Goal: Task Accomplishment & Management: Manage account settings

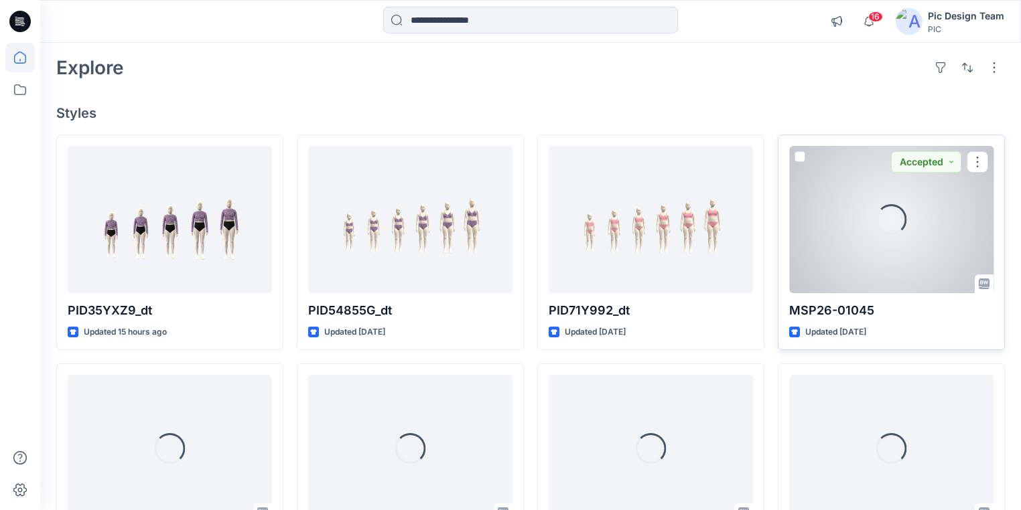
scroll to position [107, 0]
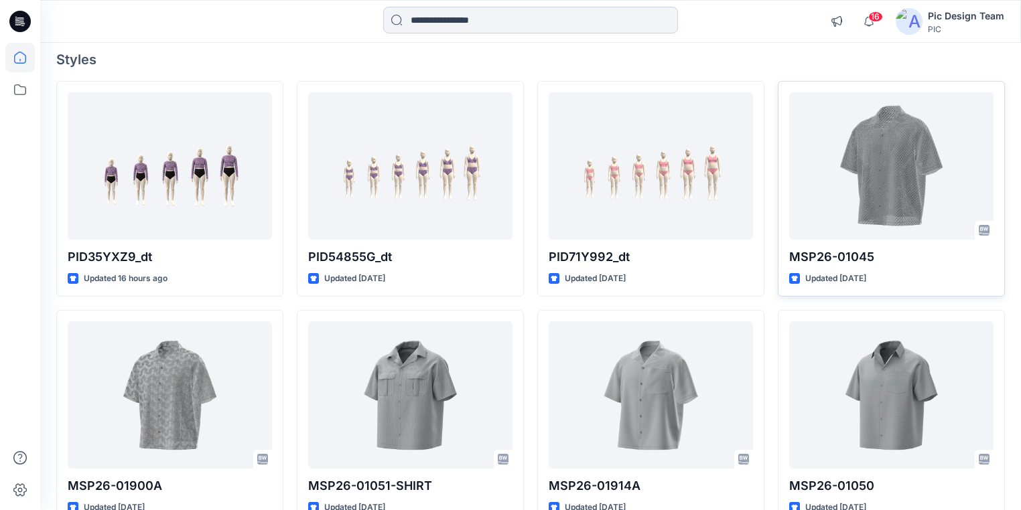
click at [441, 23] on input at bounding box center [530, 20] width 295 height 27
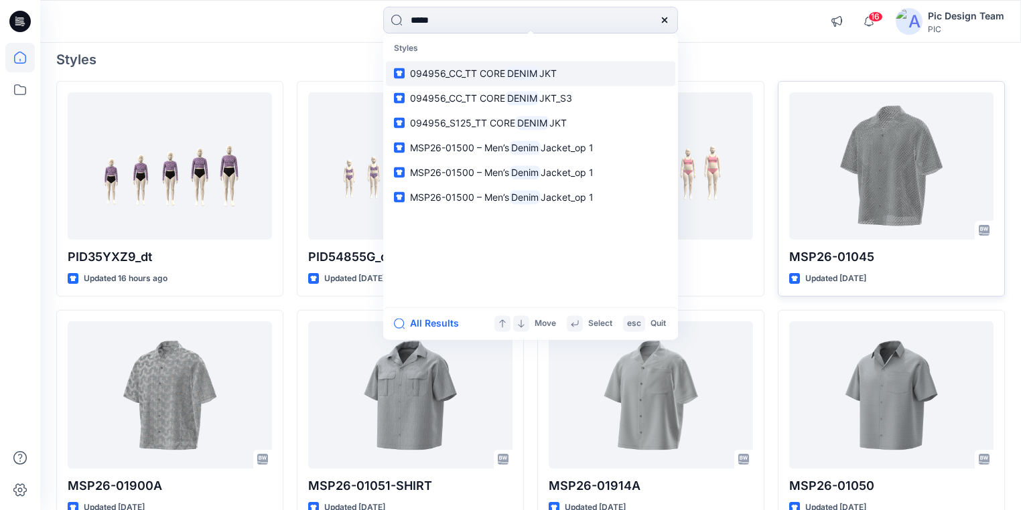
type input "*****"
click at [476, 72] on span "094956_CC_TT CORE" at bounding box center [457, 73] width 95 height 11
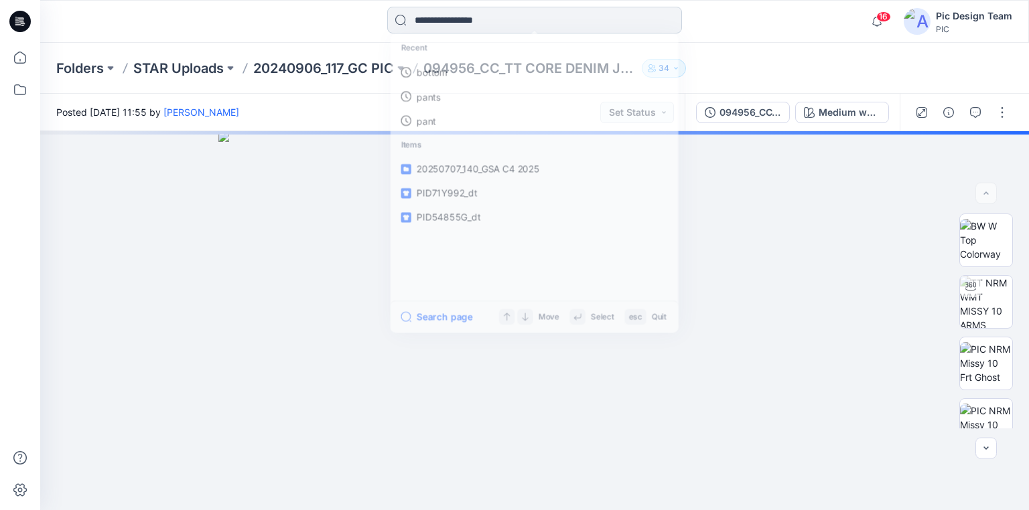
click at [496, 19] on input at bounding box center [534, 20] width 295 height 27
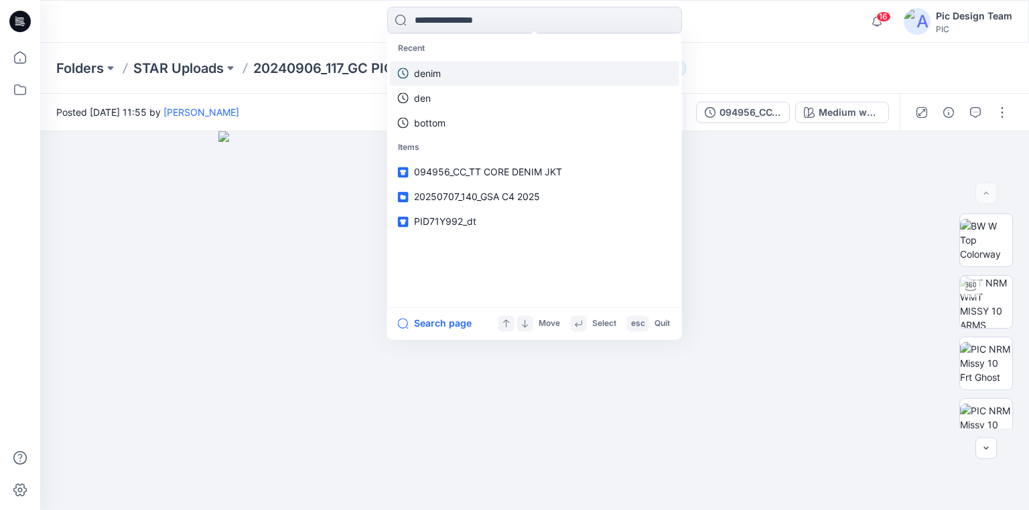
click at [443, 72] on link "denim" at bounding box center [534, 73] width 289 height 25
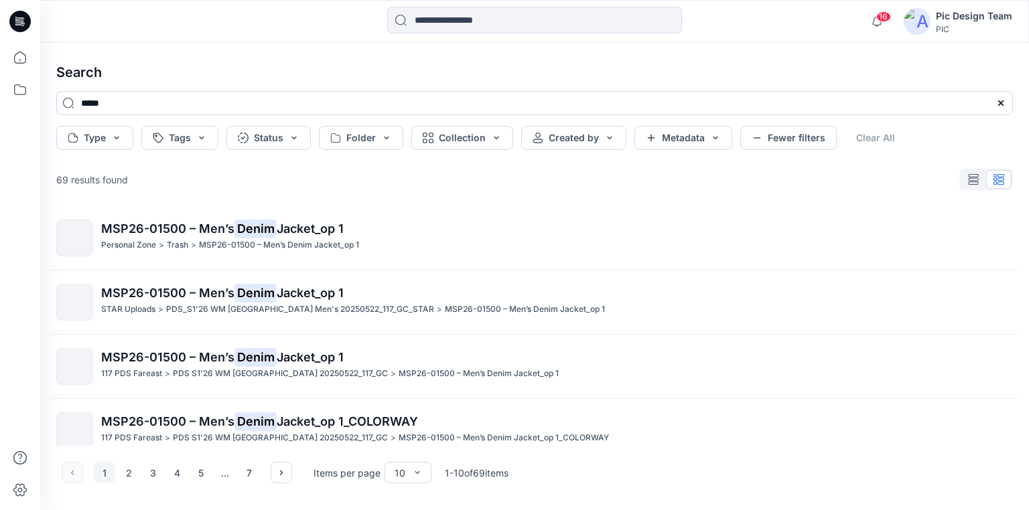
scroll to position [214, 0]
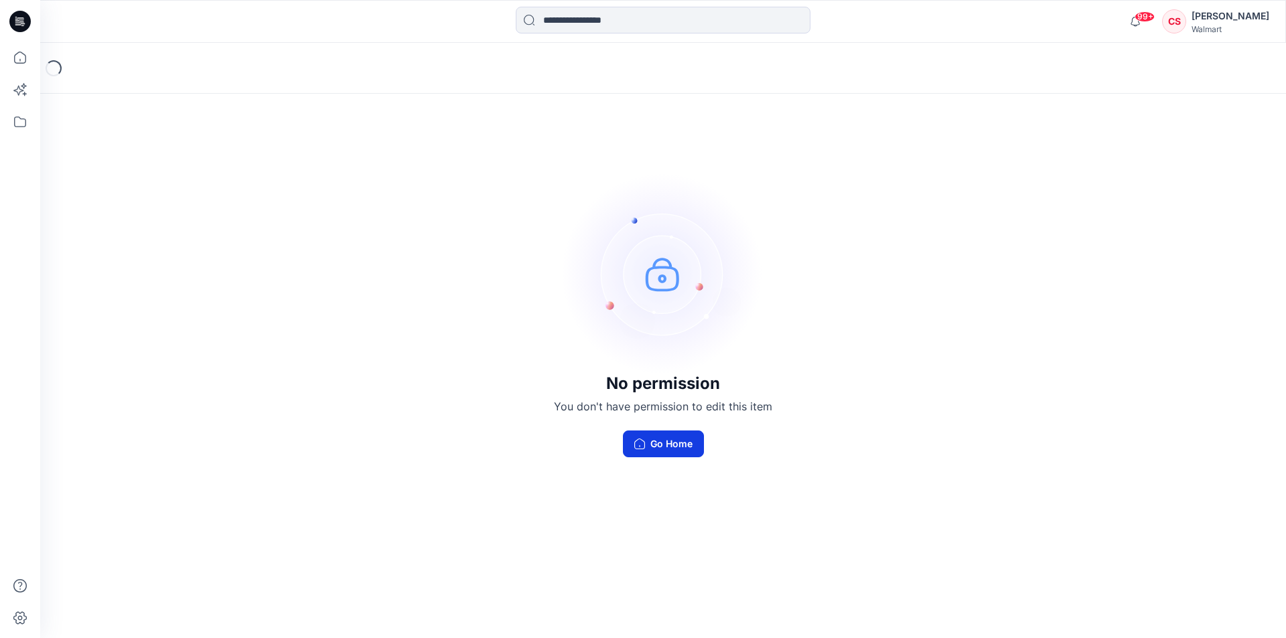
click at [681, 433] on button "Go Home" at bounding box center [663, 444] width 81 height 27
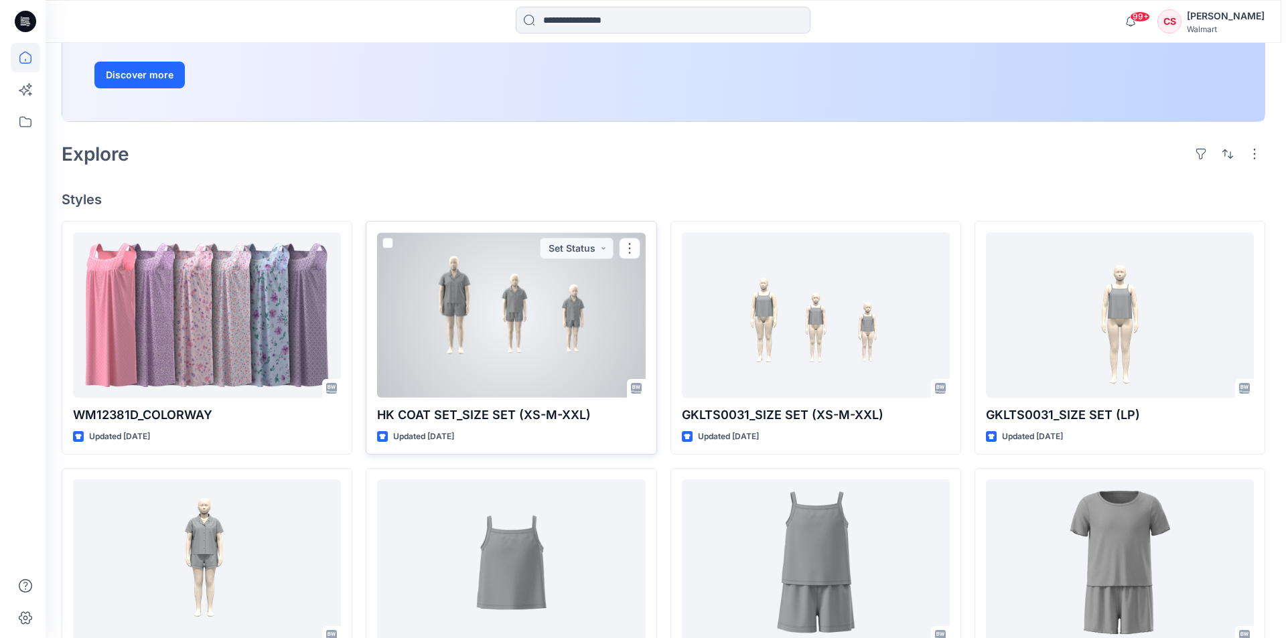
scroll to position [268, 0]
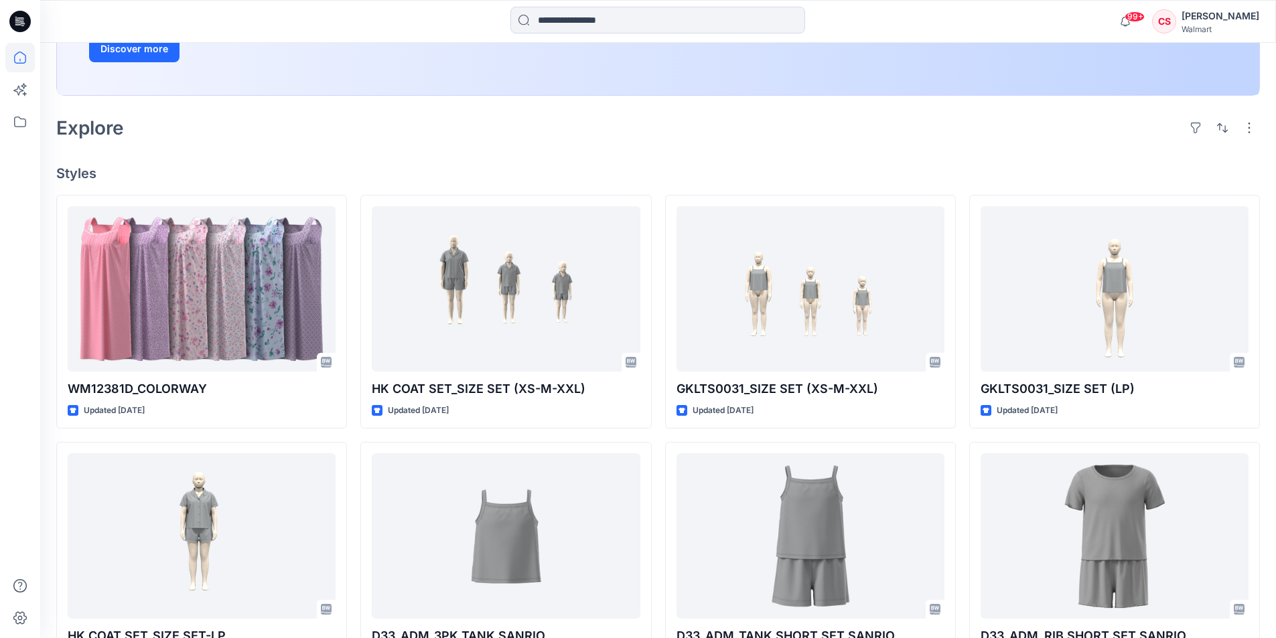
click at [1231, 14] on div "Chalani Swarna" at bounding box center [1221, 16] width 78 height 16
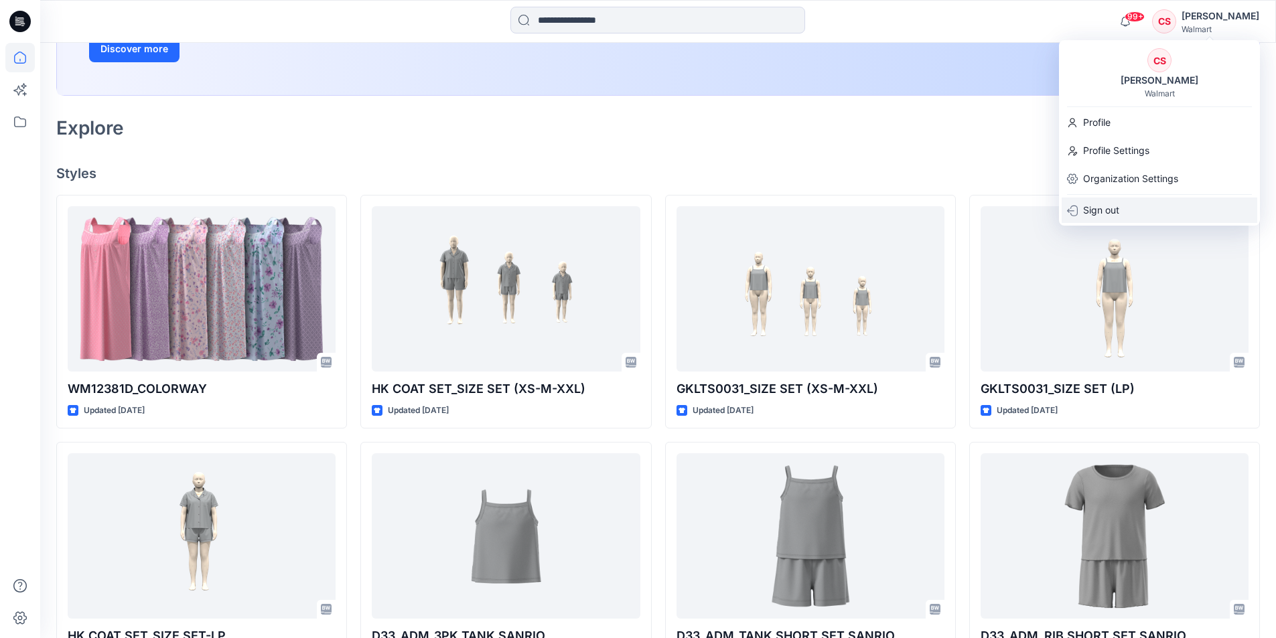
click at [1105, 207] on p "Sign out" at bounding box center [1101, 210] width 36 height 25
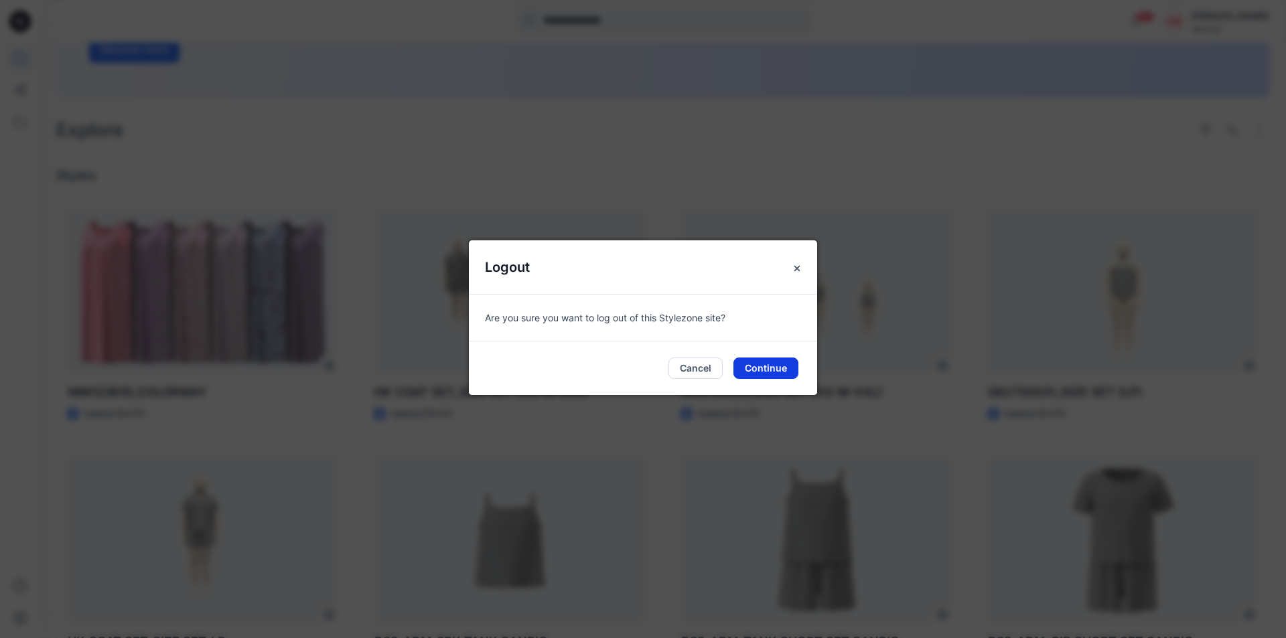
click at [757, 372] on button "Continue" at bounding box center [766, 368] width 65 height 21
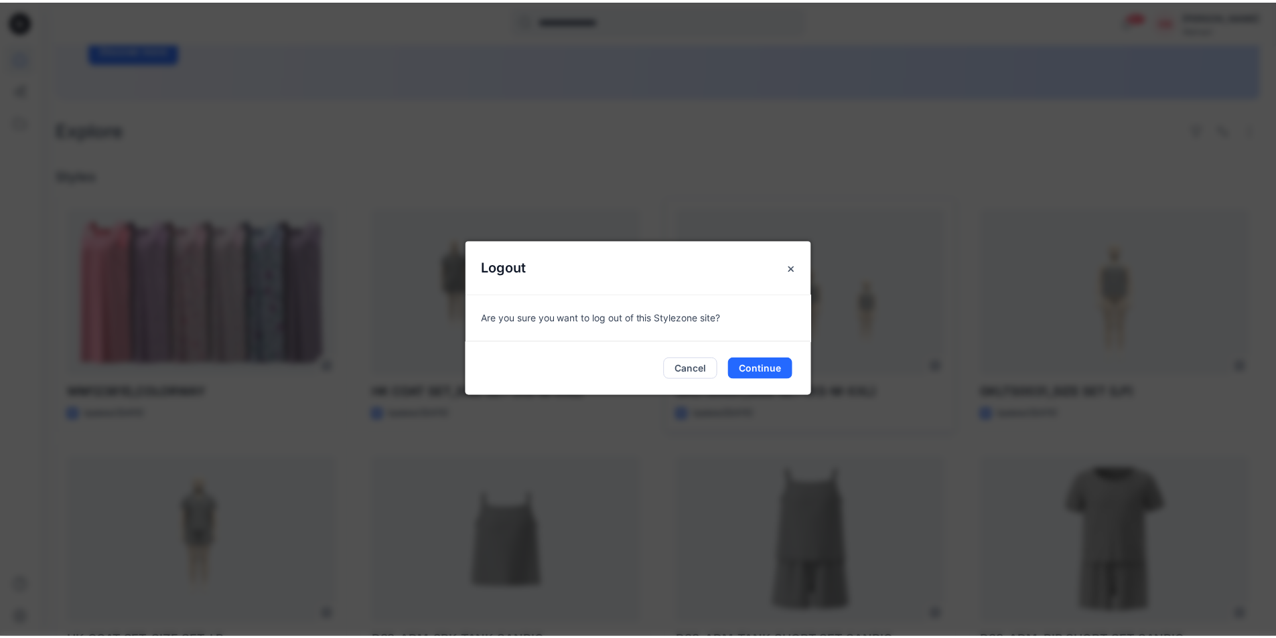
scroll to position [222, 0]
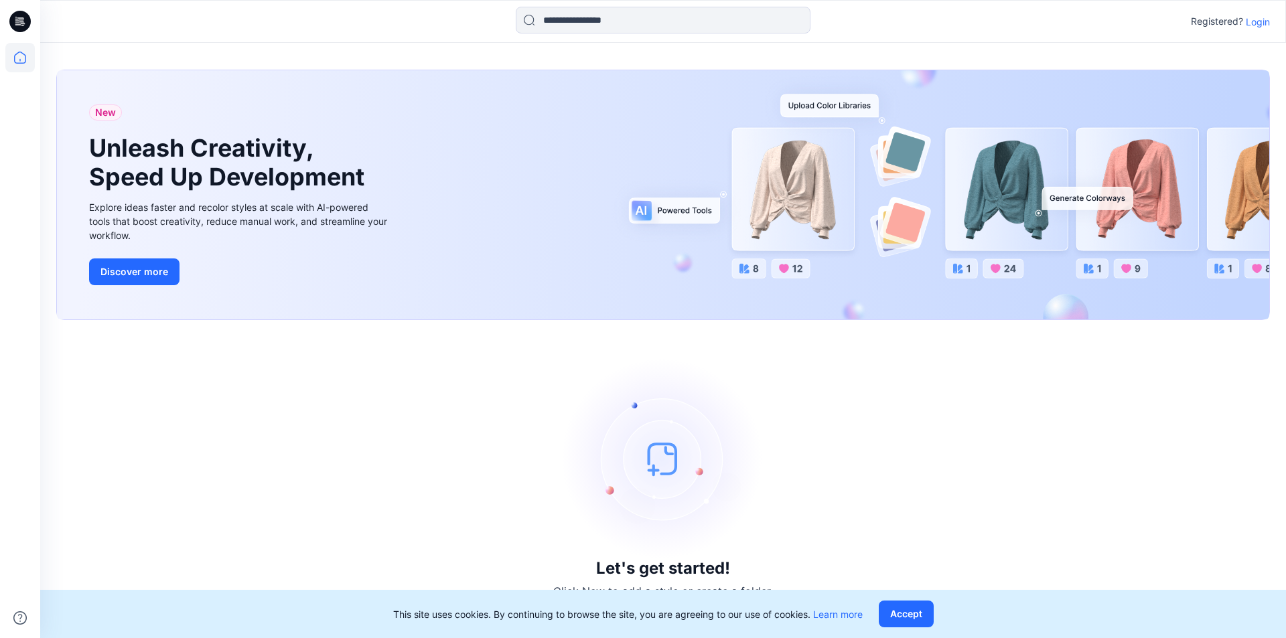
click at [1255, 23] on p "Login" at bounding box center [1258, 22] width 24 height 14
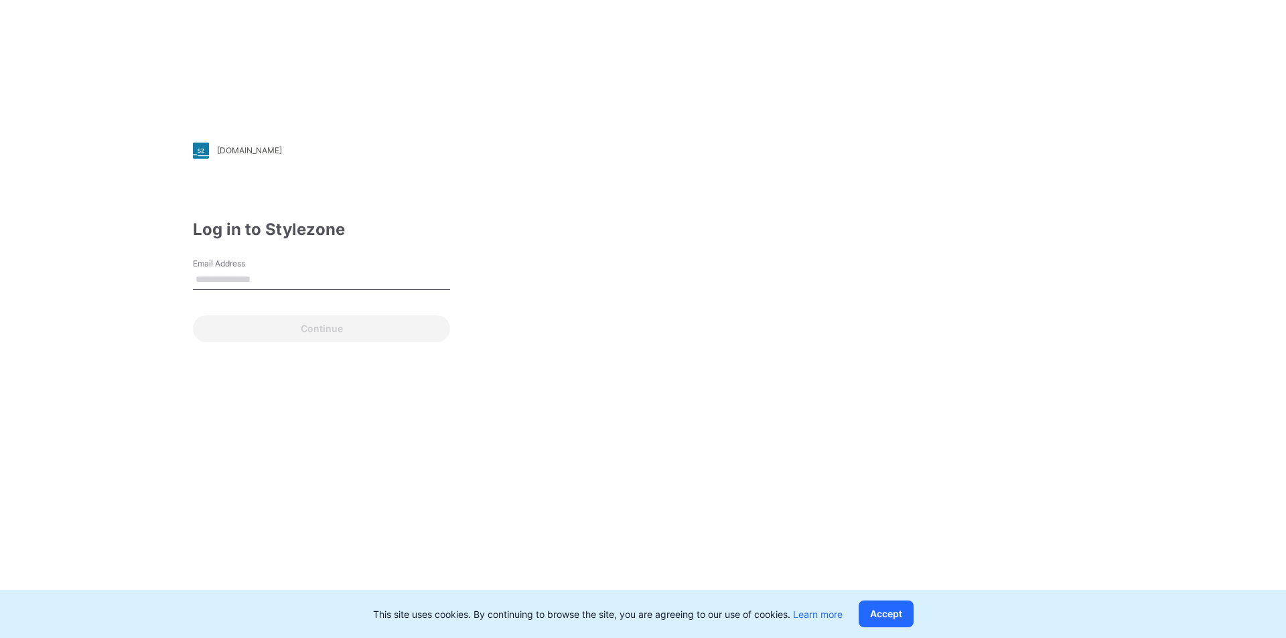
type input "**********"
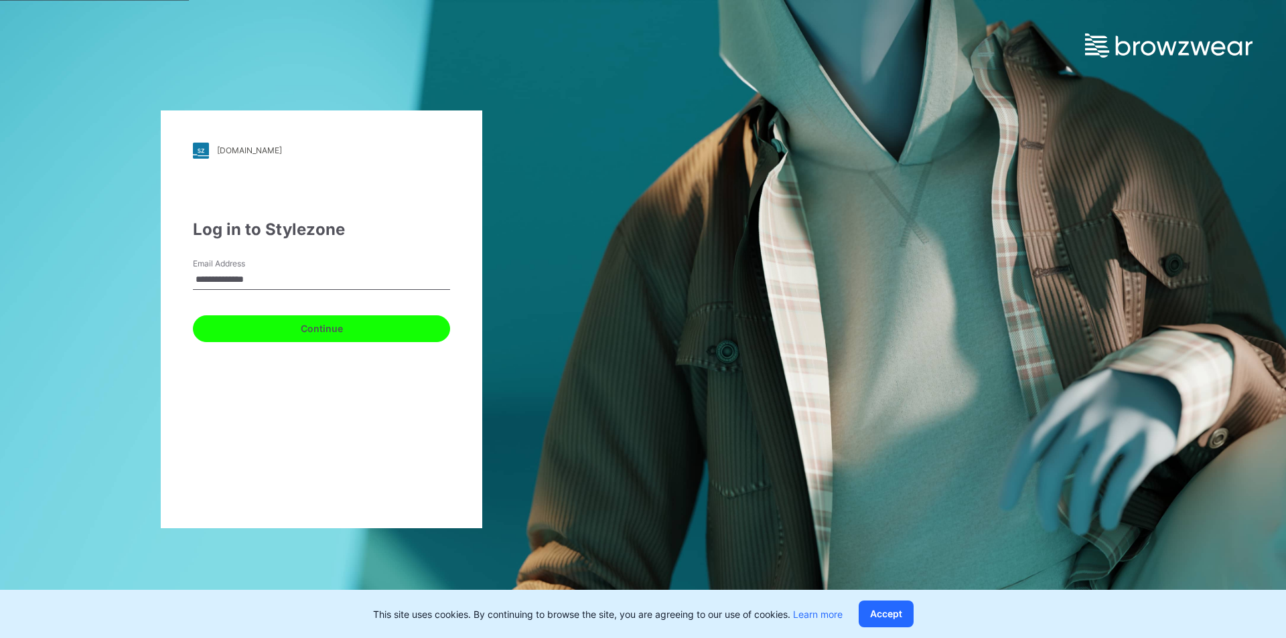
click at [323, 329] on button "Continue" at bounding box center [321, 329] width 257 height 27
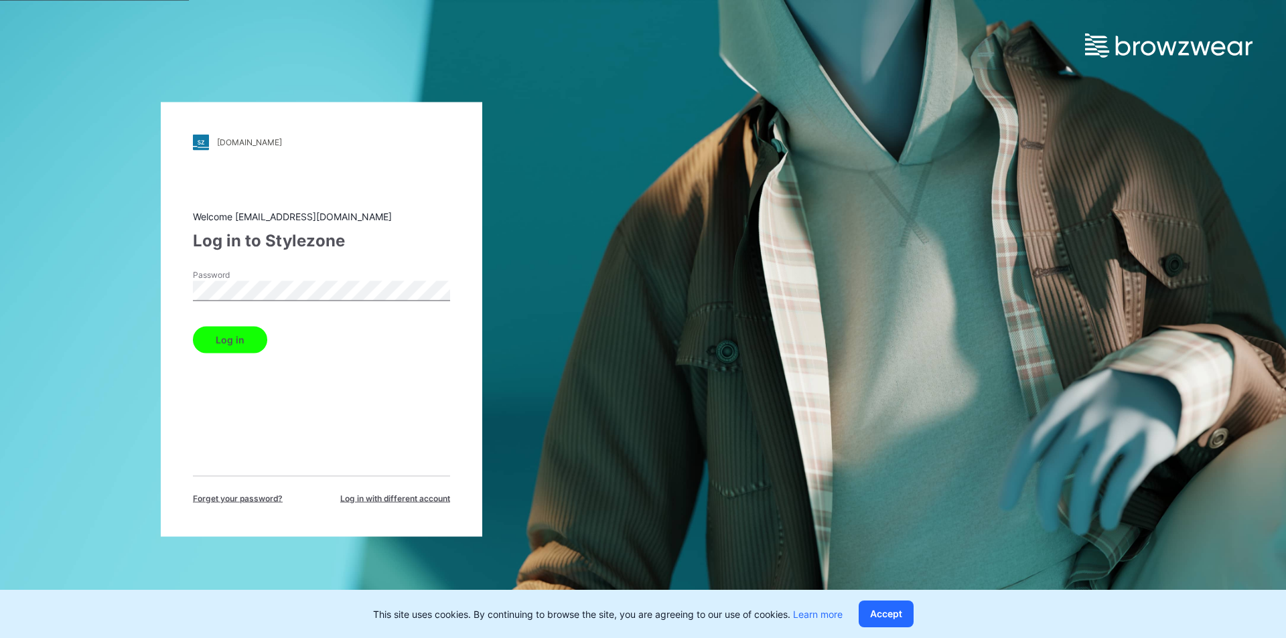
click at [237, 333] on button "Log in" at bounding box center [230, 339] width 74 height 27
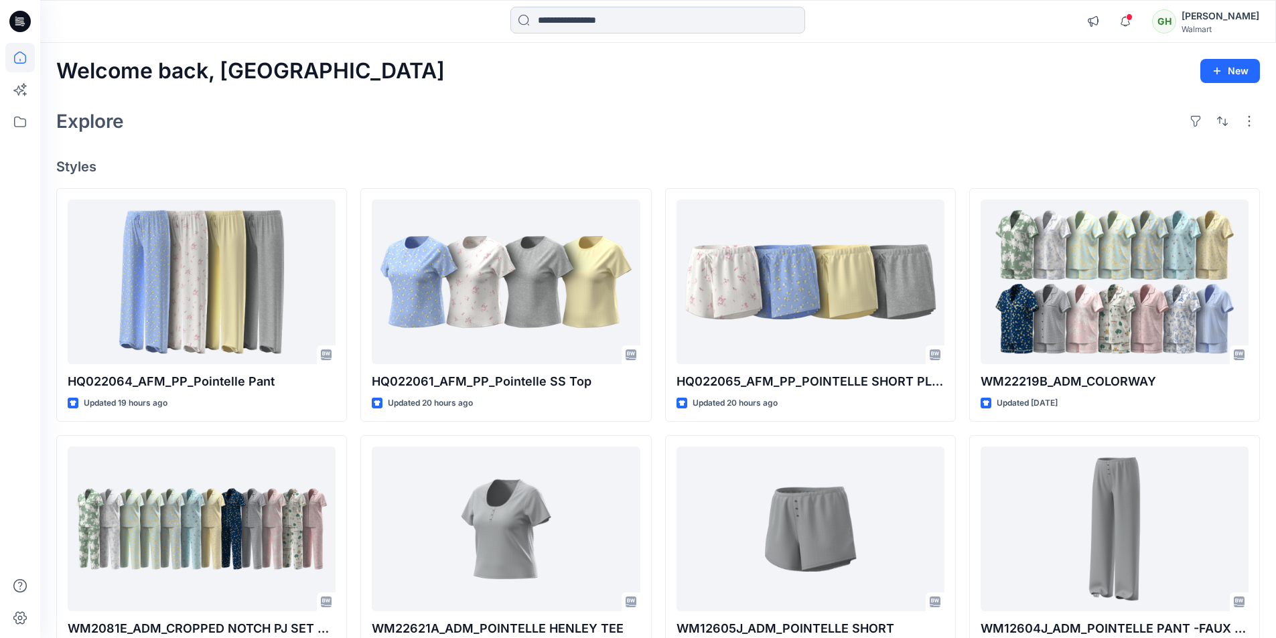
click at [600, 21] on input at bounding box center [657, 20] width 295 height 27
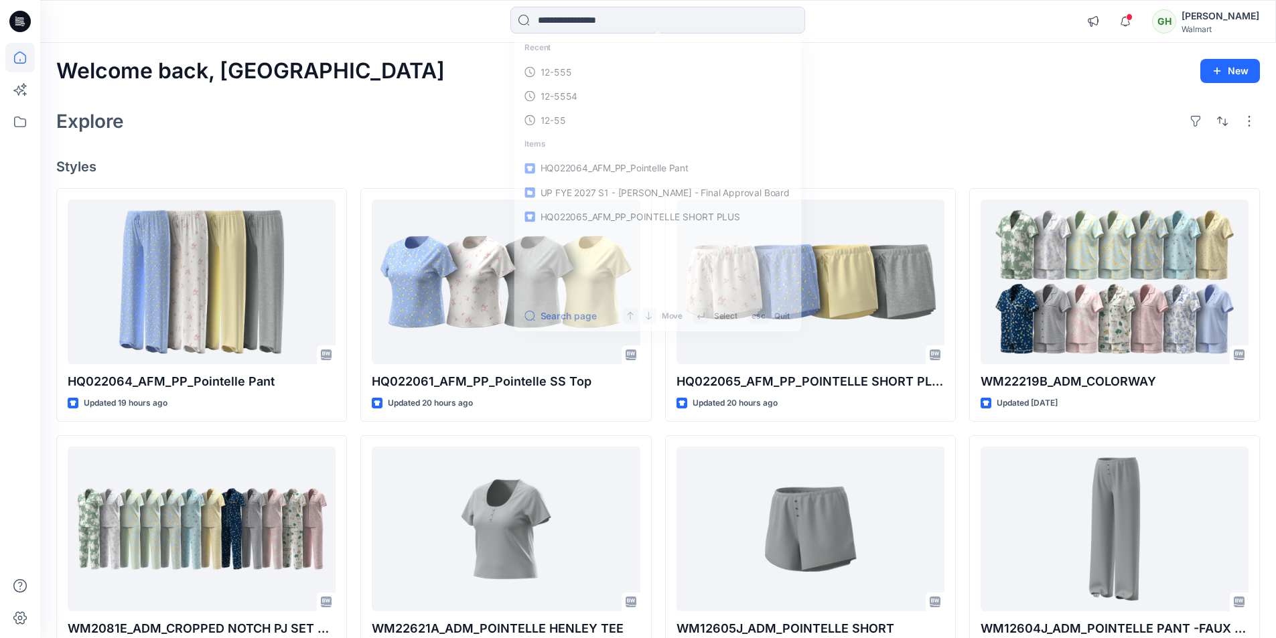
click at [411, 84] on div "Welcome back, Gayan New Explore Styles HQ022064_AFM_PP_Pointelle Pant Updated 1…" at bounding box center [658, 512] width 1236 height 938
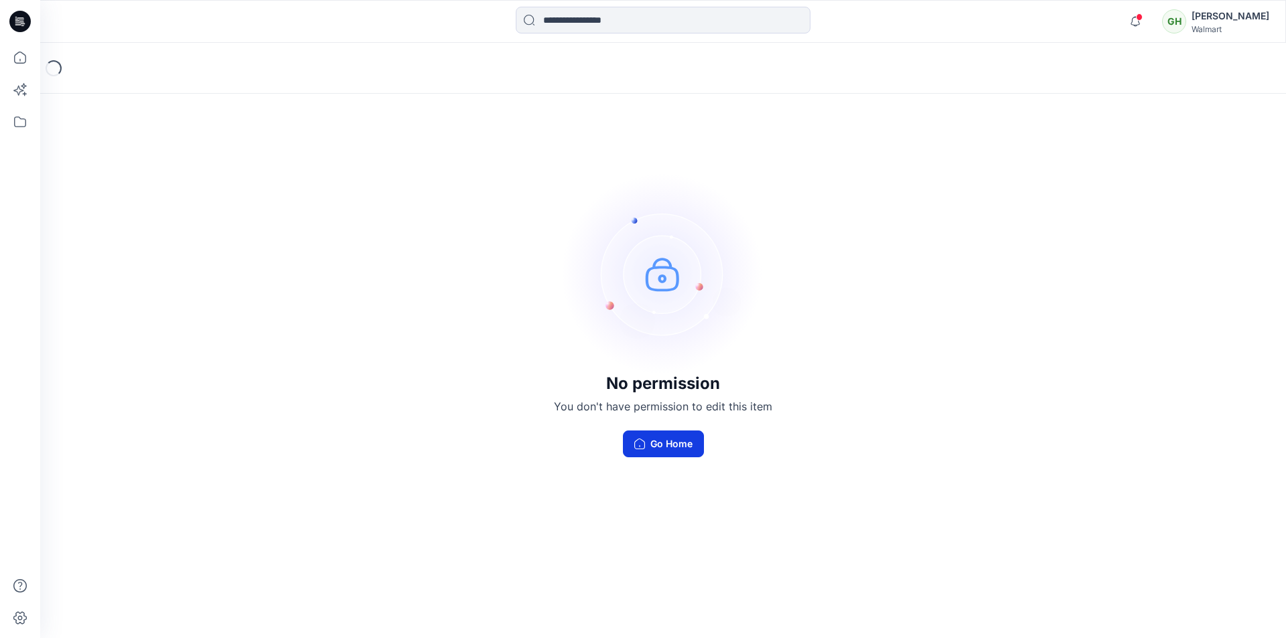
click at [650, 449] on button "Go Home" at bounding box center [663, 444] width 81 height 27
click at [1192, 20] on div "[PERSON_NAME]" at bounding box center [1231, 16] width 78 height 16
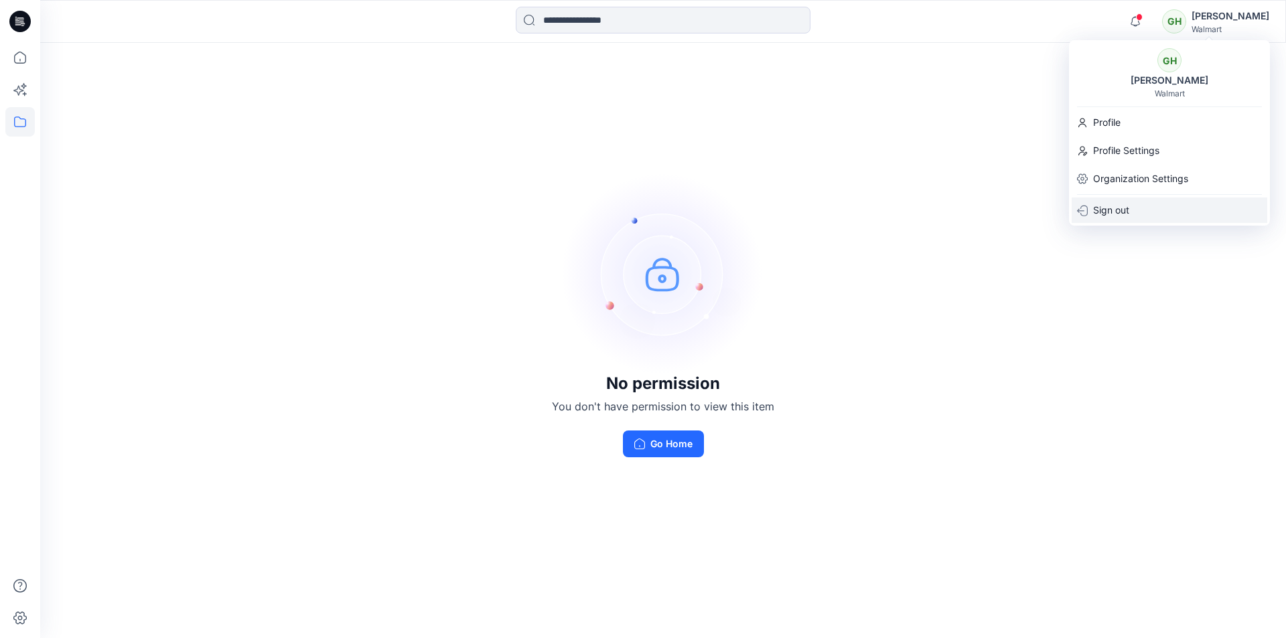
click at [1136, 214] on div "Sign out" at bounding box center [1170, 210] width 196 height 25
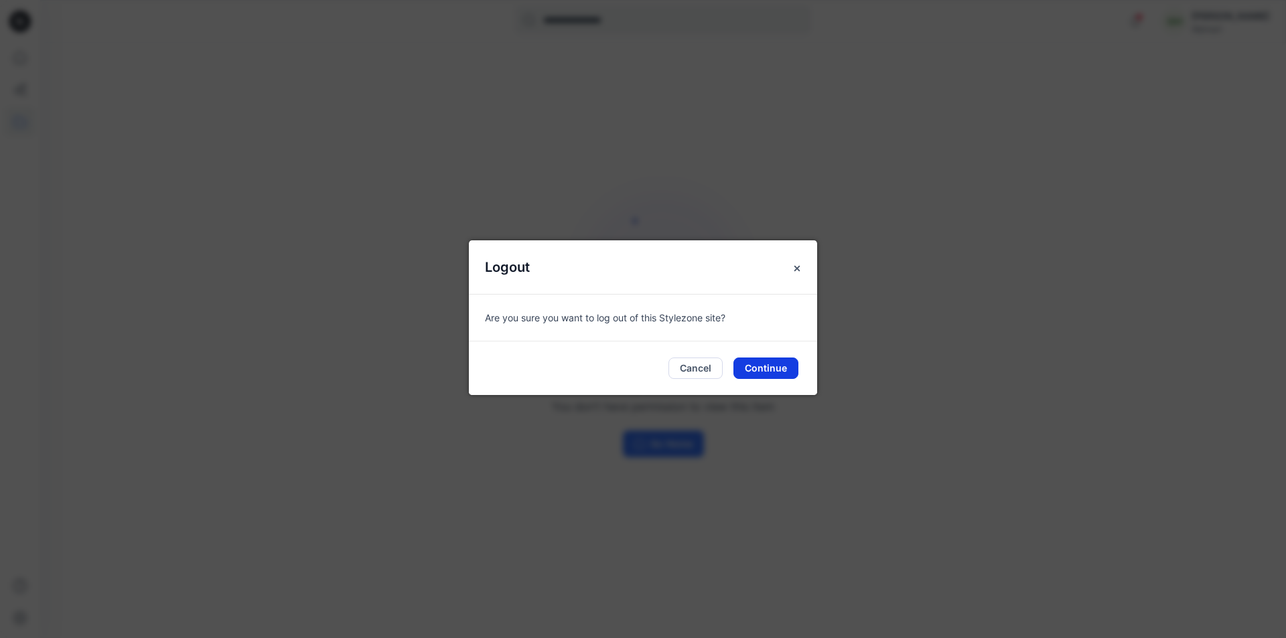
click at [753, 375] on button "Continue" at bounding box center [766, 368] width 65 height 21
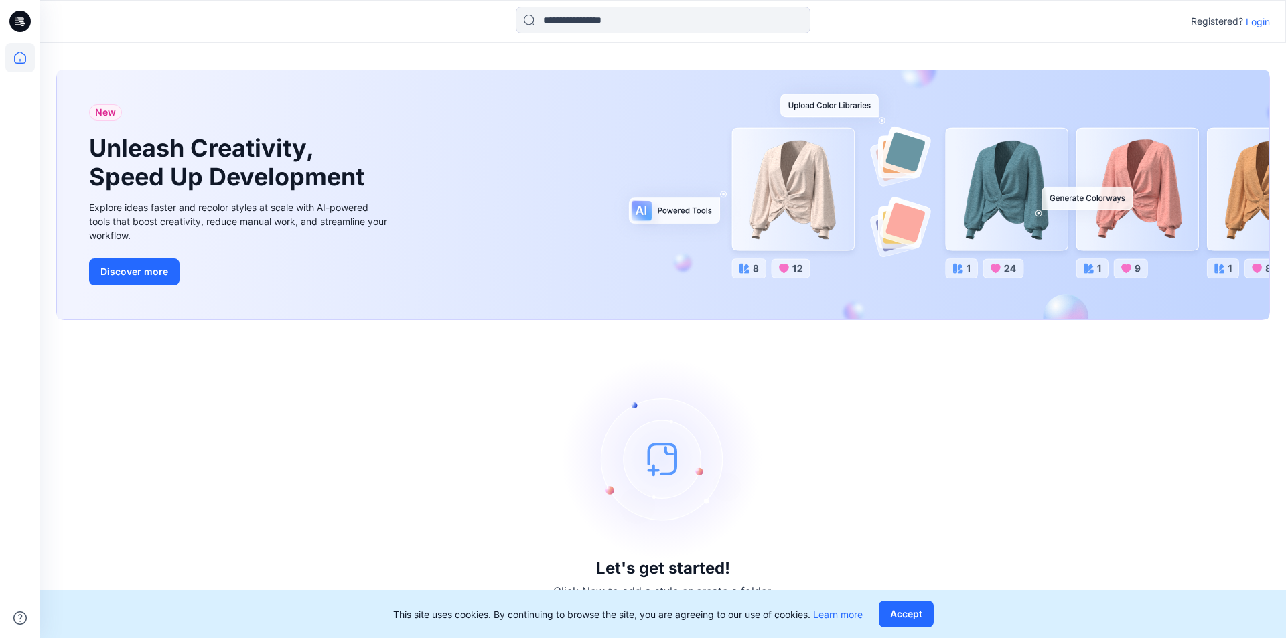
click at [1255, 21] on p "Login" at bounding box center [1258, 22] width 24 height 14
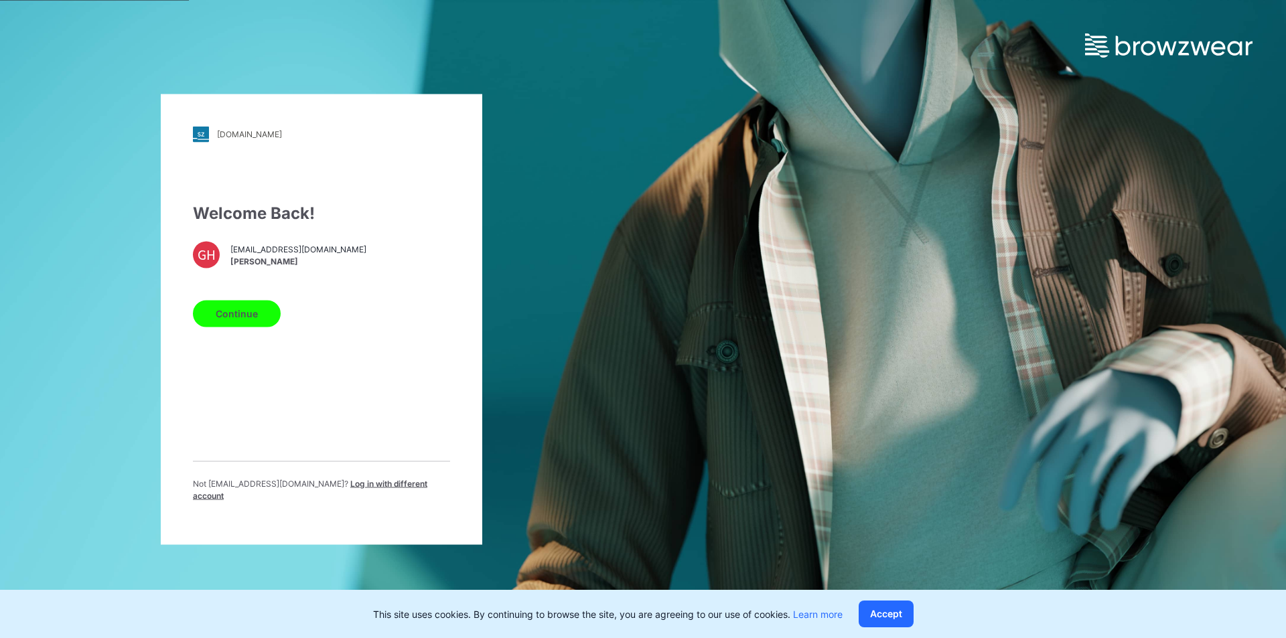
click at [340, 494] on span "Log in with different account" at bounding box center [310, 489] width 234 height 22
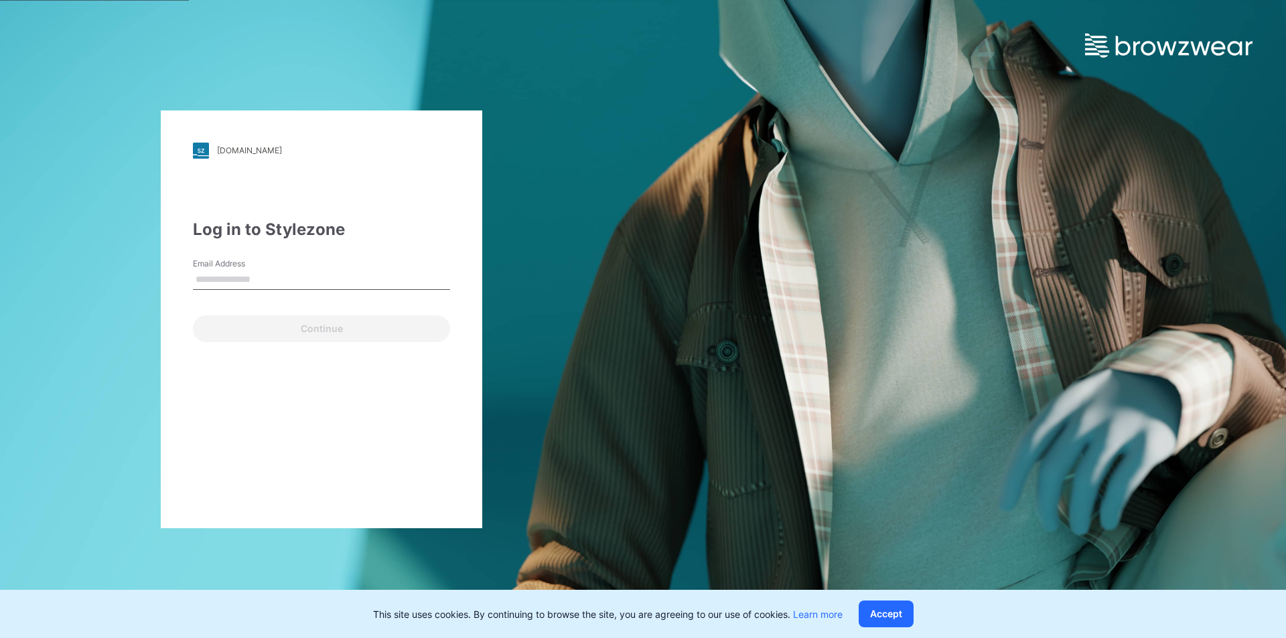
click at [242, 283] on input "Email Address" at bounding box center [321, 280] width 257 height 20
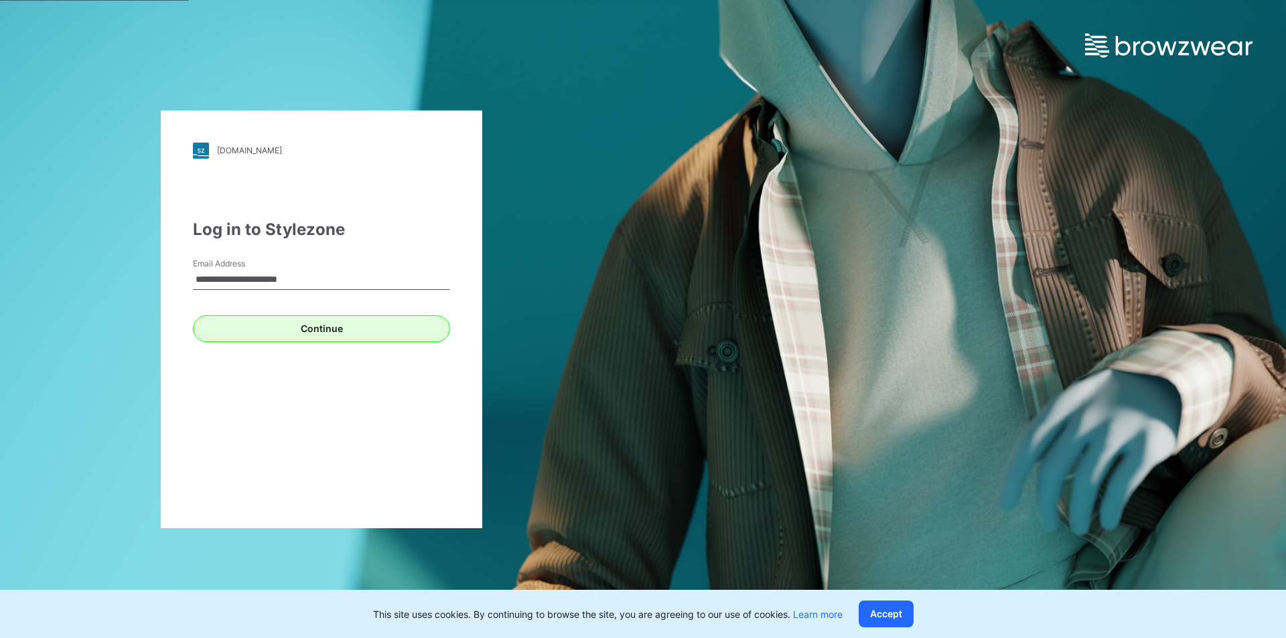
type input "**********"
click at [303, 322] on button "Continue" at bounding box center [321, 329] width 257 height 27
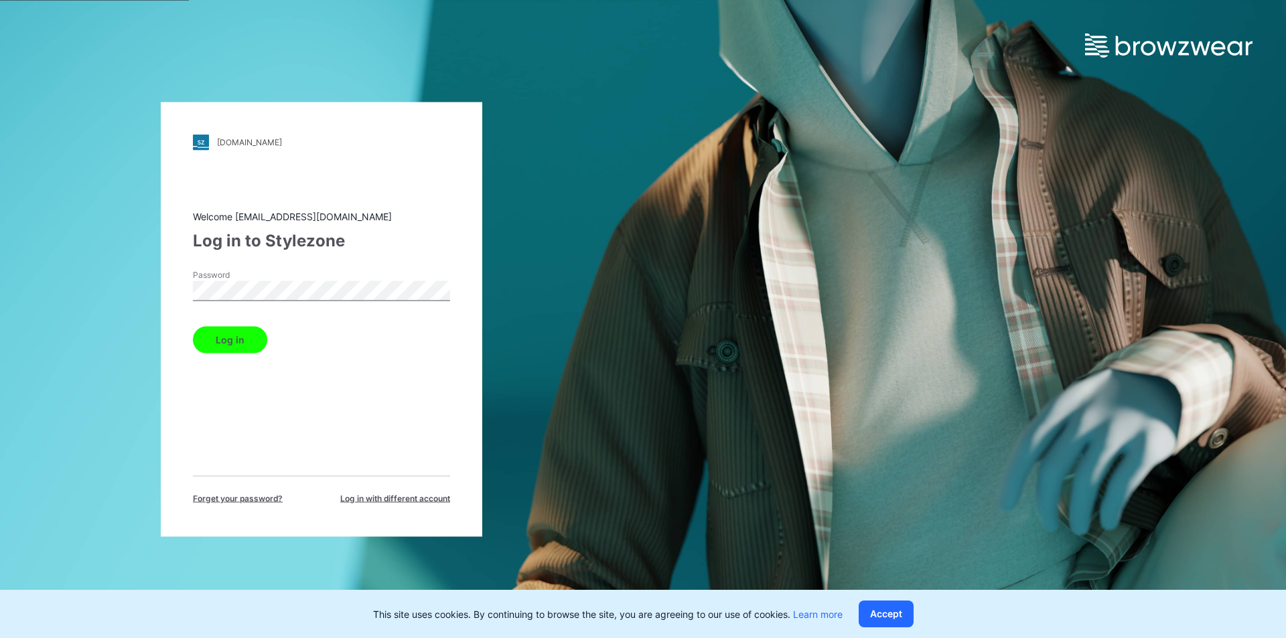
click at [236, 336] on button "Log in" at bounding box center [230, 339] width 74 height 27
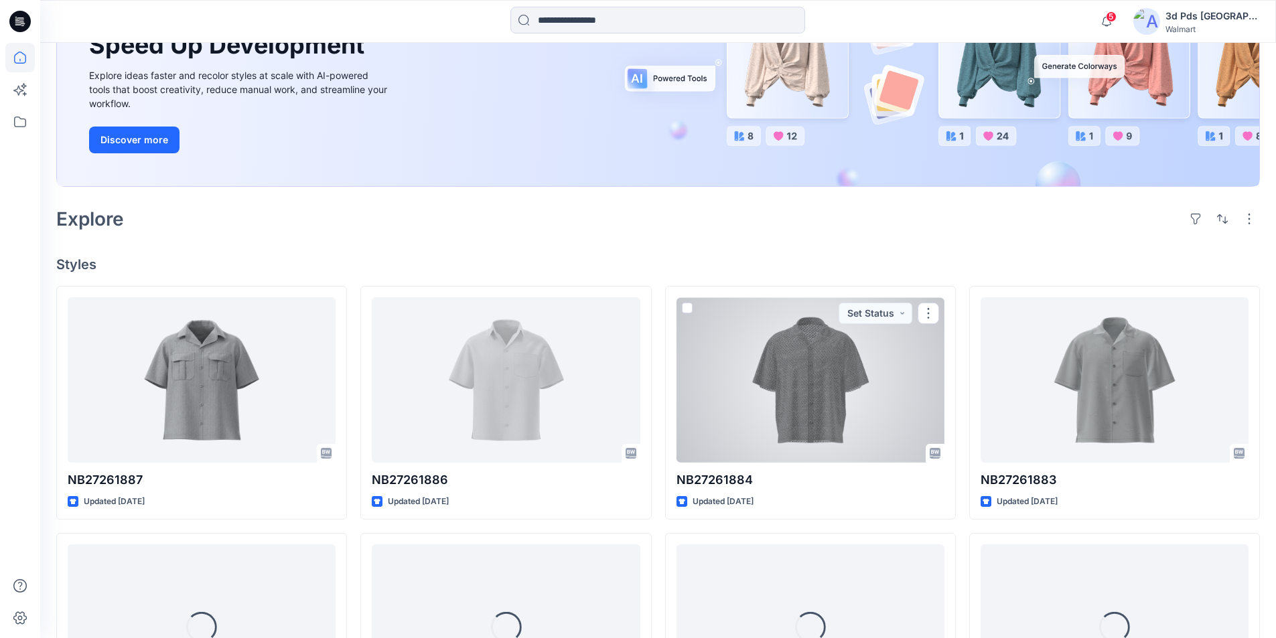
scroll to position [201, 0]
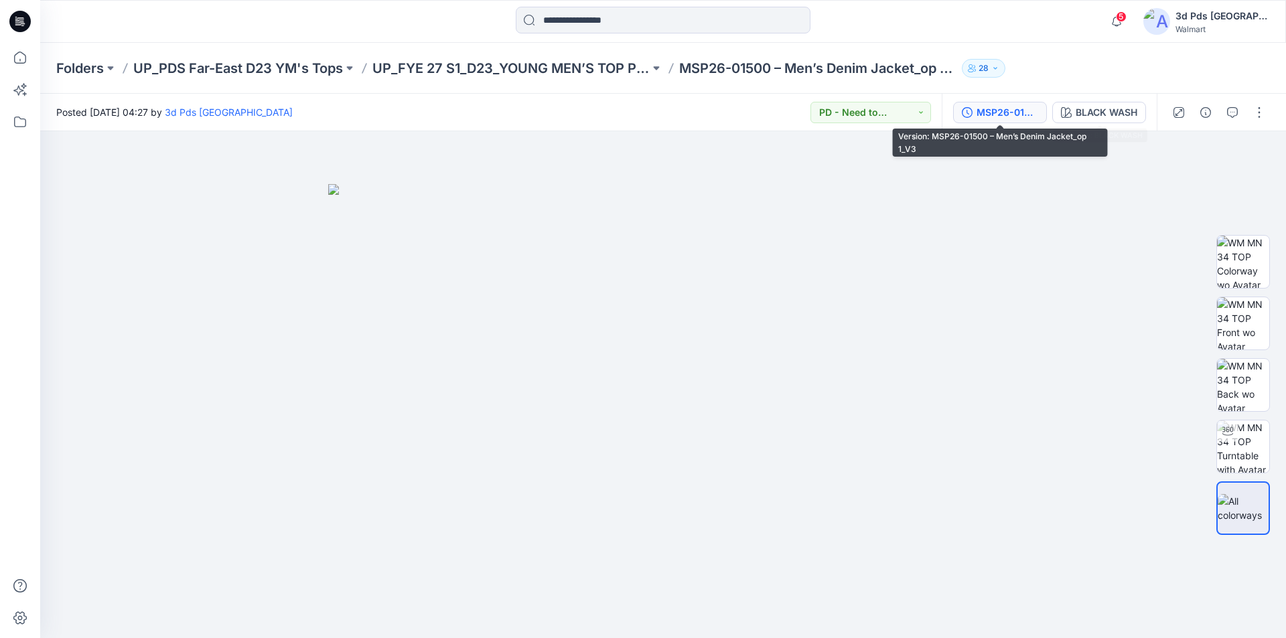
click at [1021, 107] on div "MSP26-01500 – Men’s Denim Jacket_op 1_V3" at bounding box center [1008, 112] width 62 height 15
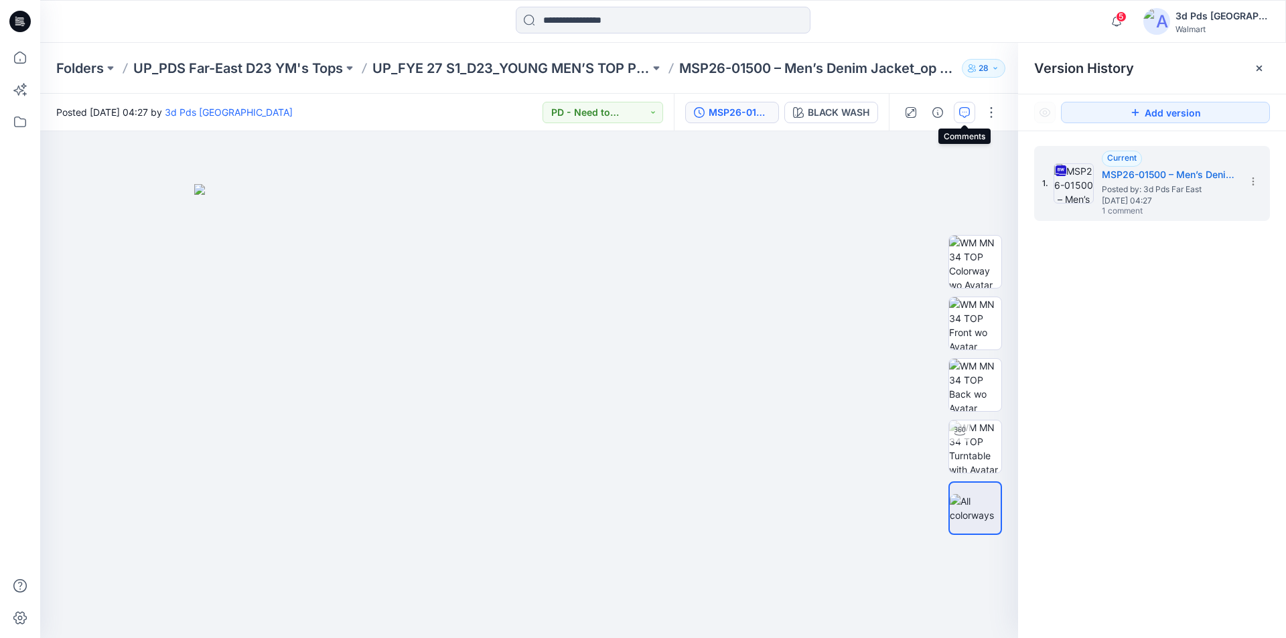
click at [968, 113] on icon "button" at bounding box center [964, 112] width 11 height 11
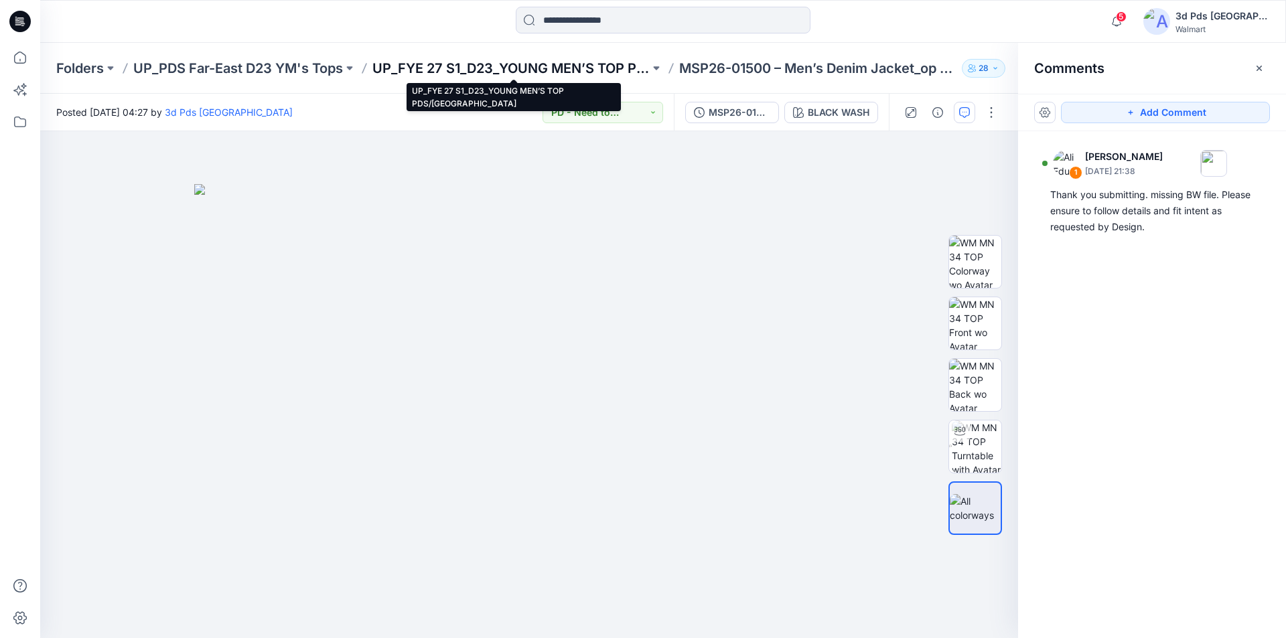
click at [587, 63] on p "UP_FYE 27 S1_D23_YOUNG MEN’S TOP PDS/[GEOGRAPHIC_DATA]" at bounding box center [510, 68] width 277 height 19
